Goal: Task Accomplishment & Management: Manage account settings

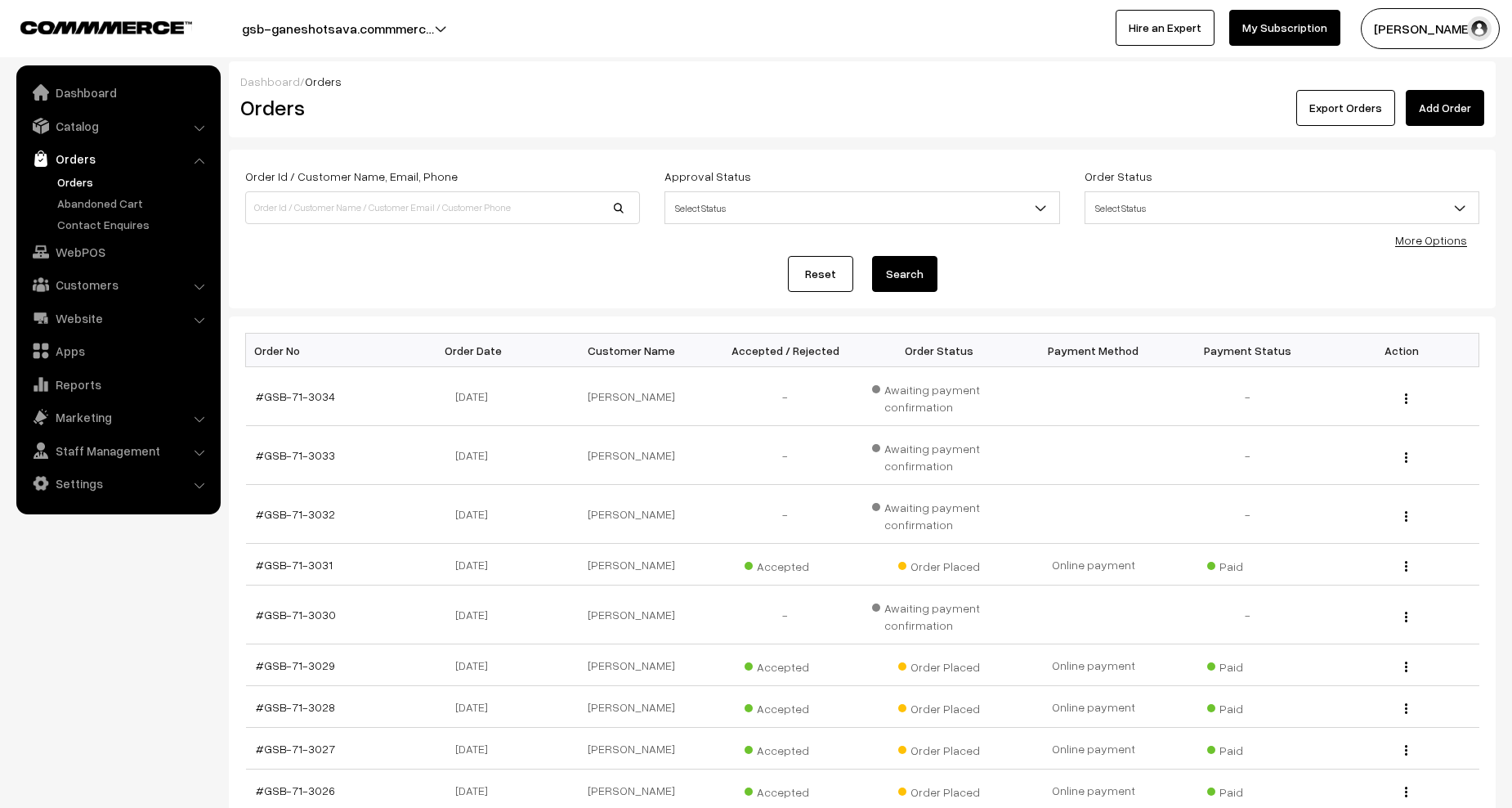
click at [80, 178] on link "Orders" at bounding box center [133, 182] width 162 height 17
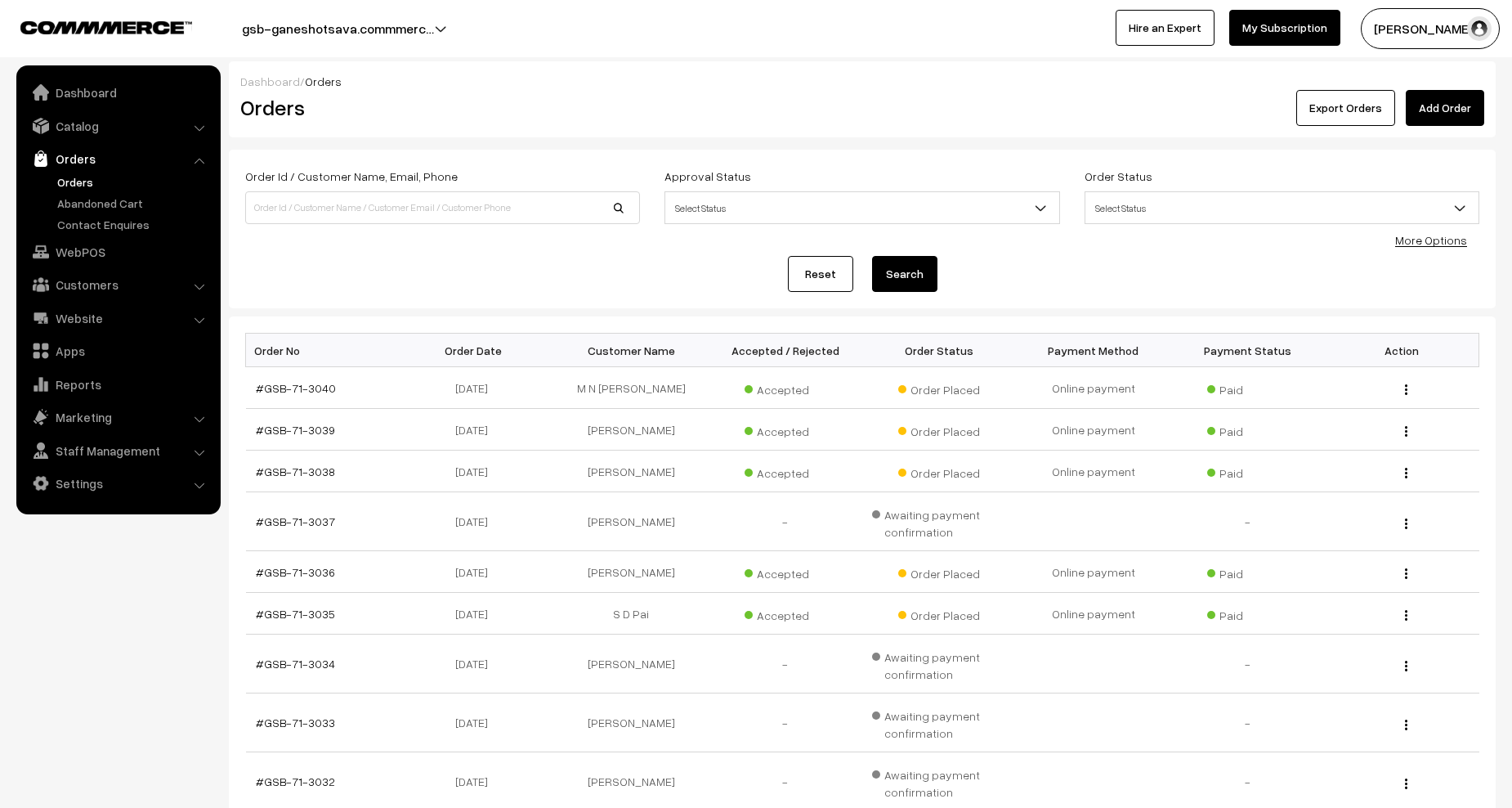
click at [1249, 26] on link "My Subscription" at bounding box center [1284, 27] width 111 height 36
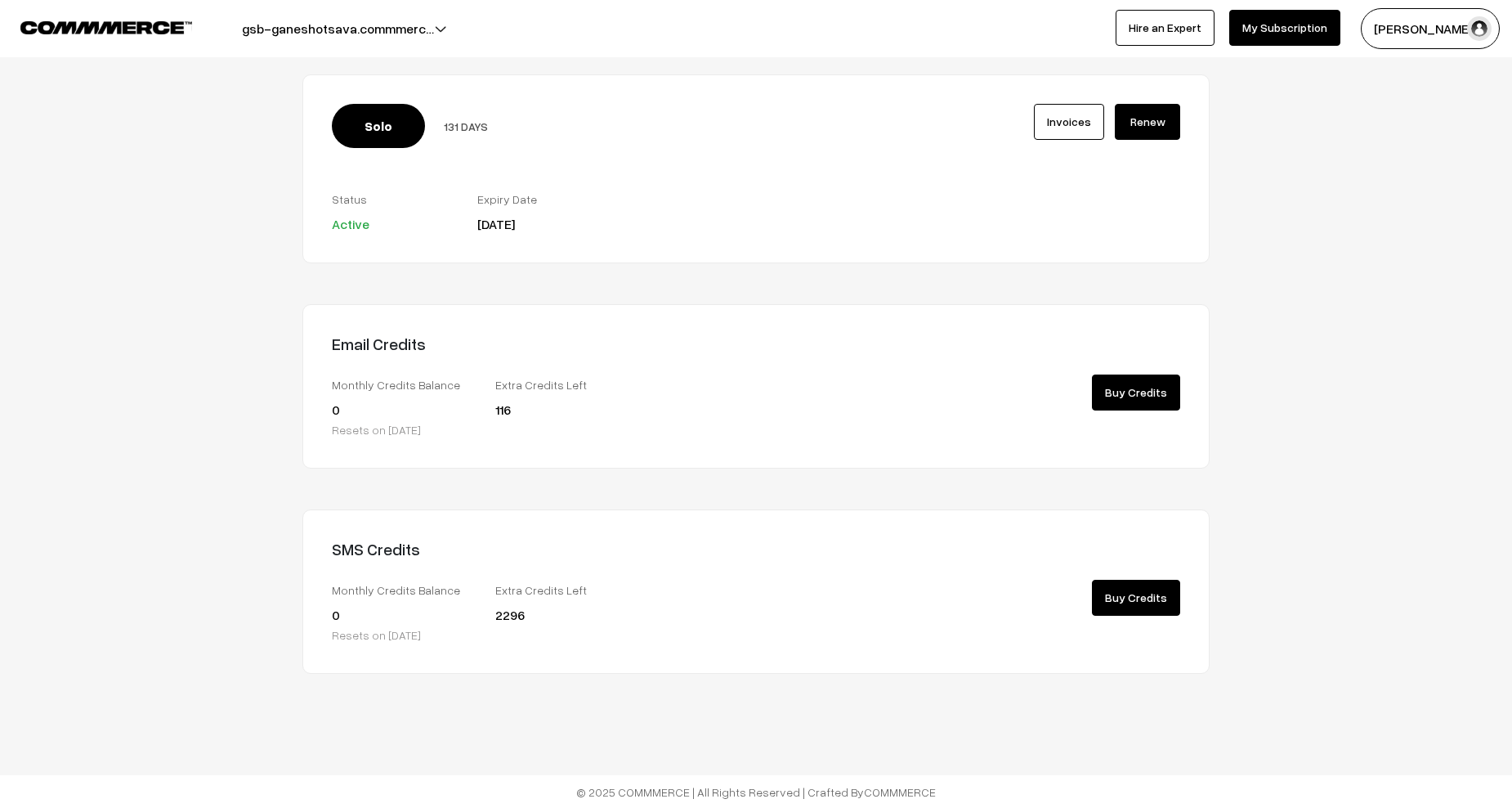
scroll to position [101, 0]
click at [1291, 28] on link "My Subscription" at bounding box center [1284, 27] width 111 height 36
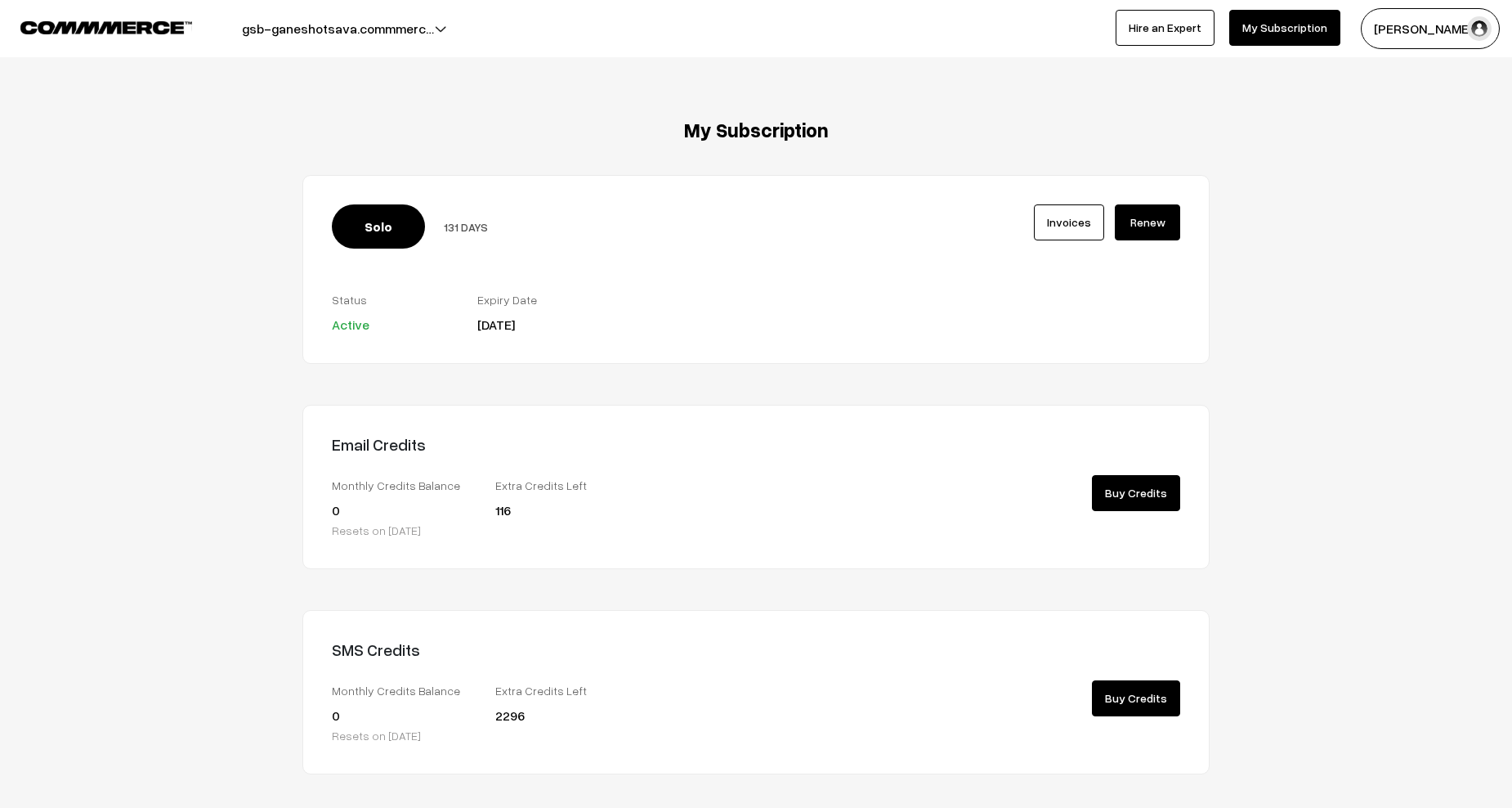
click at [101, 26] on img at bounding box center [107, 28] width 172 height 12
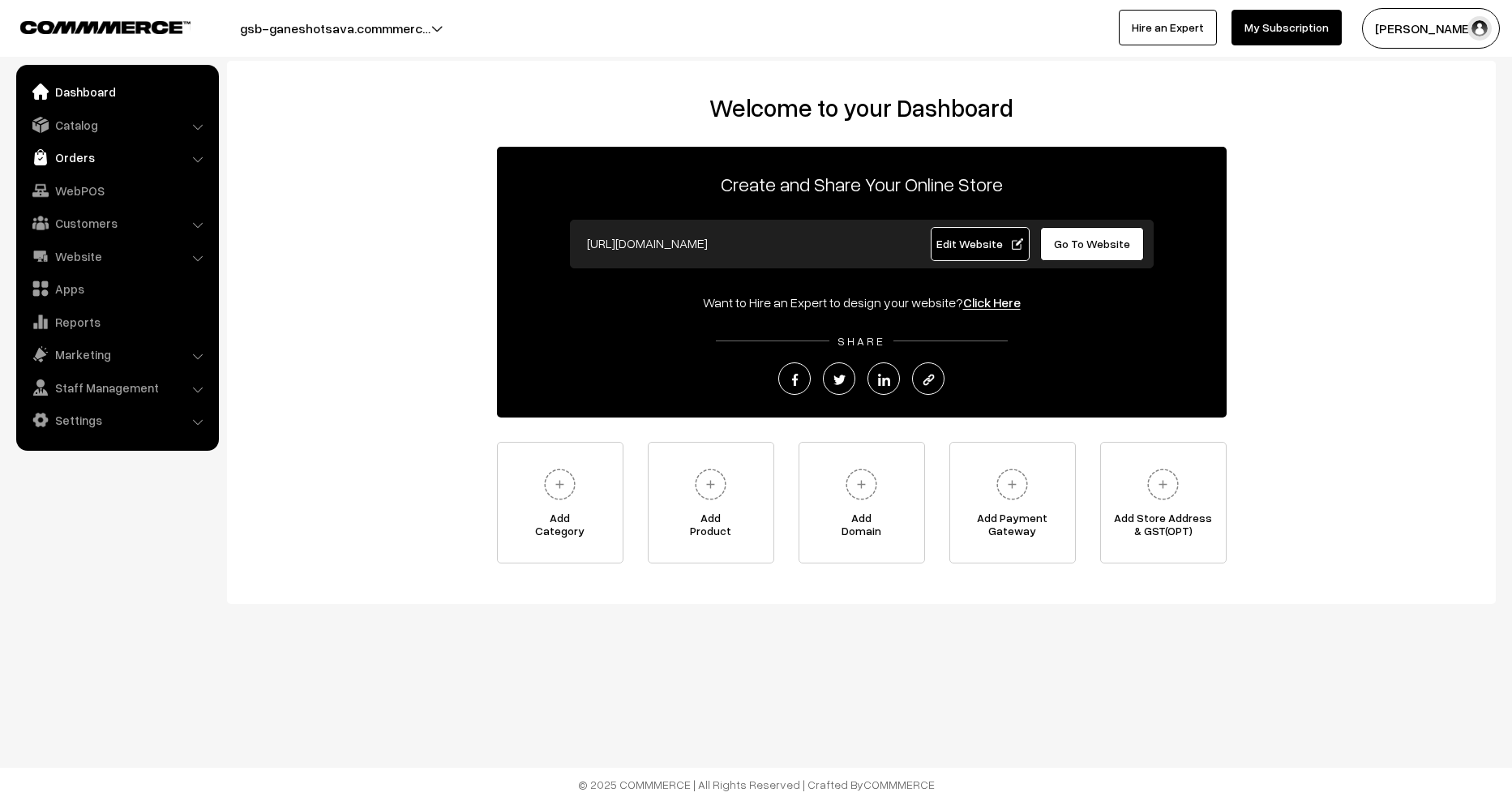
click at [79, 159] on link "Orders" at bounding box center [117, 157] width 193 height 29
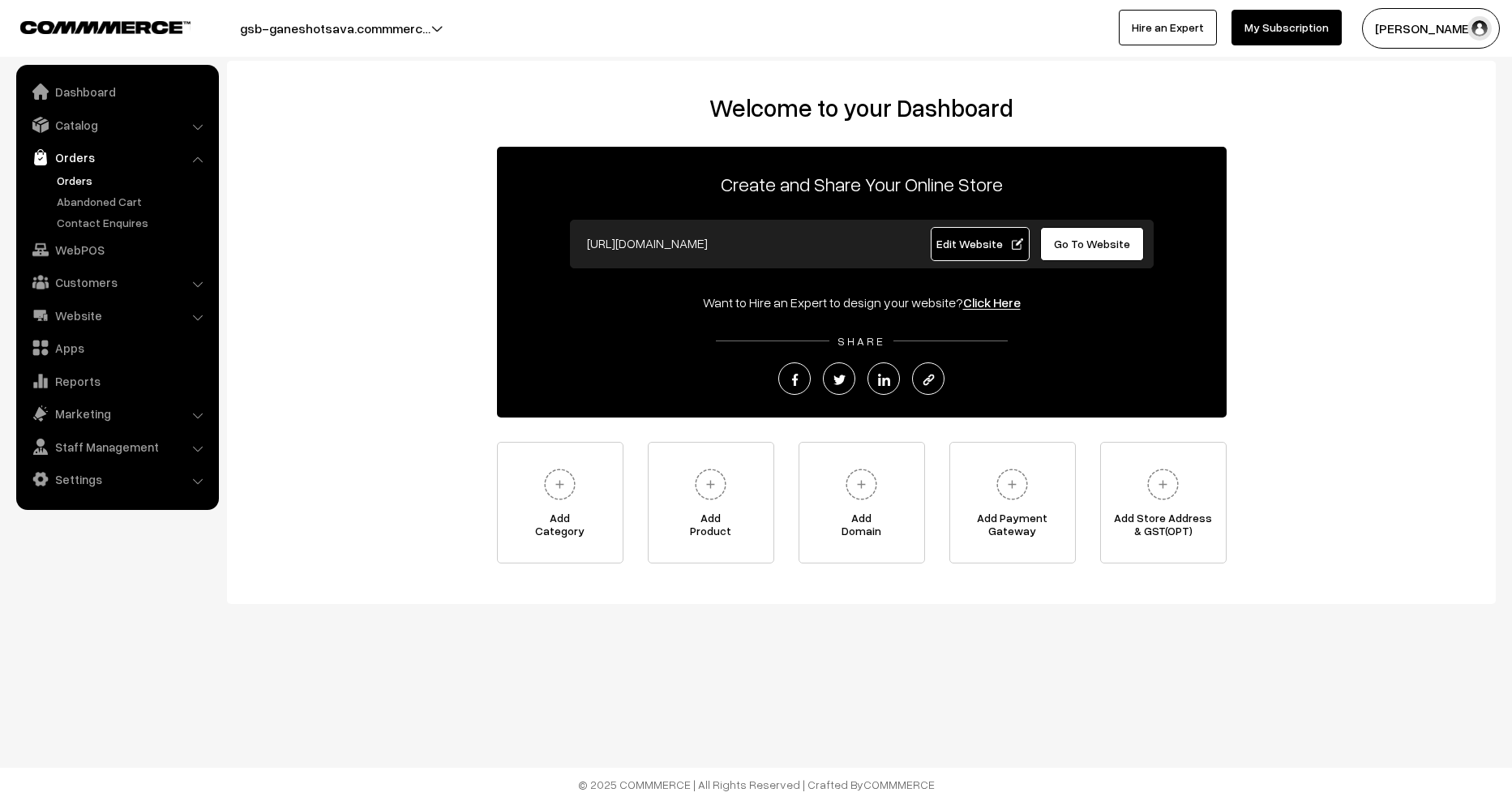
click at [73, 180] on link "Orders" at bounding box center [132, 180] width 161 height 17
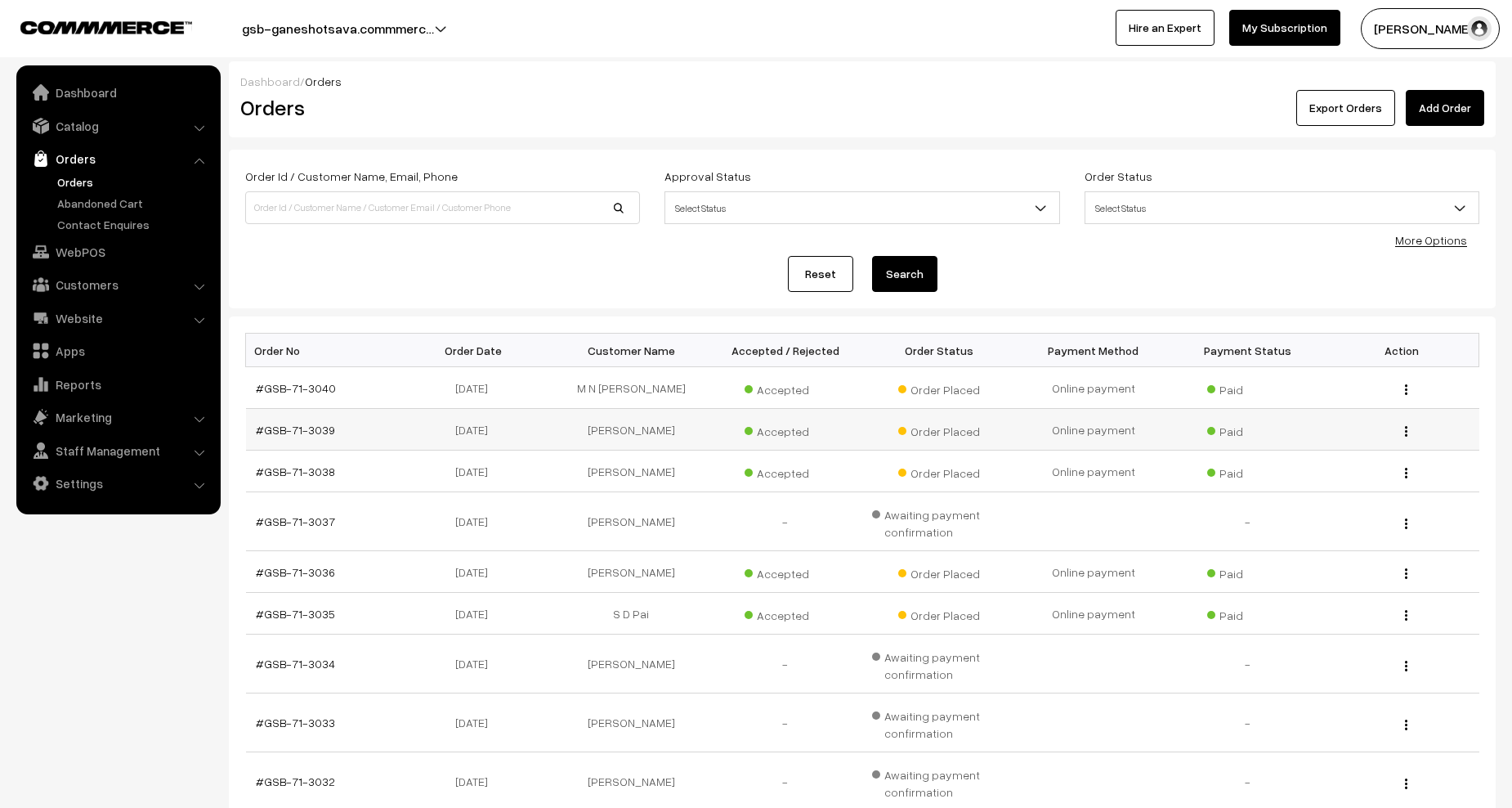
click at [639, 428] on td "[PERSON_NAME]" at bounding box center [631, 430] width 154 height 42
click at [74, 178] on link "Orders" at bounding box center [133, 182] width 162 height 17
